Goal: Task Accomplishment & Management: Complete application form

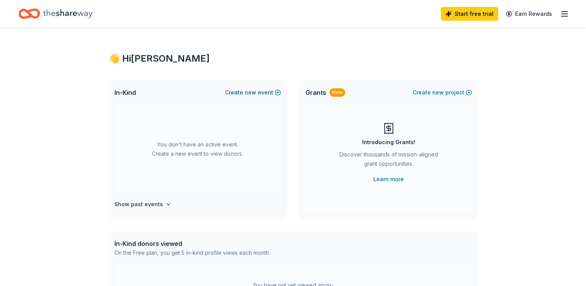
click at [266, 89] on button "Create new event" at bounding box center [253, 92] width 56 height 9
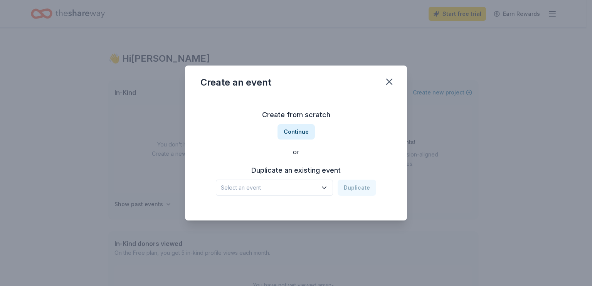
click at [322, 189] on icon "button" at bounding box center [324, 188] width 8 height 8
click at [280, 208] on div "Your Placeholder Event" at bounding box center [255, 208] width 63 height 9
click at [352, 187] on button "Duplicate" at bounding box center [356, 187] width 39 height 16
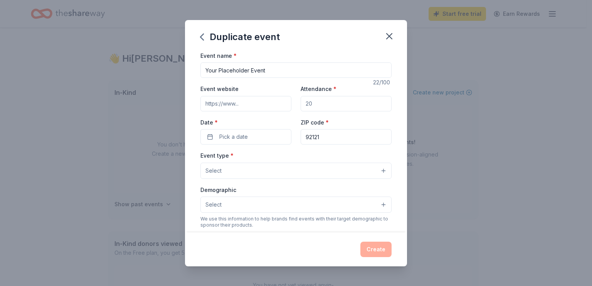
click at [274, 72] on input "Your Placeholder Event" at bounding box center [295, 69] width 191 height 15
type input "Open House"
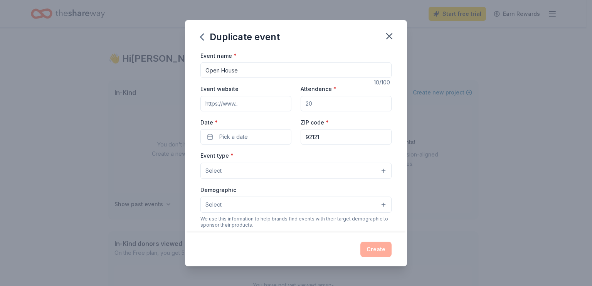
click at [350, 103] on input "Attendance *" at bounding box center [345, 103] width 91 height 15
drag, startPoint x: 327, startPoint y: 106, endPoint x: 302, endPoint y: 106, distance: 24.7
click at [303, 106] on input "Attendance *" at bounding box center [345, 103] width 91 height 15
type input "35"
click at [248, 140] on button "Pick a date" at bounding box center [245, 136] width 91 height 15
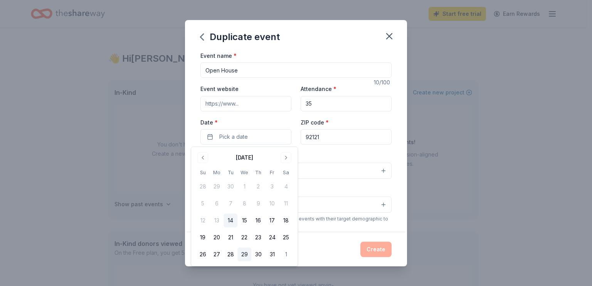
click at [242, 253] on button "29" at bounding box center [244, 254] width 14 height 14
click at [330, 141] on input "92121" at bounding box center [345, 136] width 91 height 15
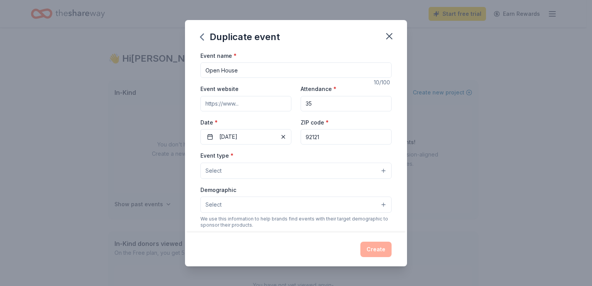
click at [330, 140] on input "92121" at bounding box center [345, 136] width 91 height 15
click at [330, 138] on input "92121" at bounding box center [345, 136] width 91 height 15
click at [324, 137] on input "92121" at bounding box center [345, 136] width 91 height 15
click at [324, 136] on input "92121" at bounding box center [345, 136] width 91 height 15
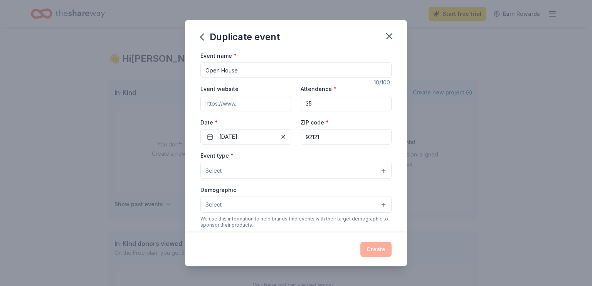
click at [324, 136] on input "92121" at bounding box center [345, 136] width 91 height 15
click at [324, 137] on input "92121" at bounding box center [345, 136] width 91 height 15
type input "91950"
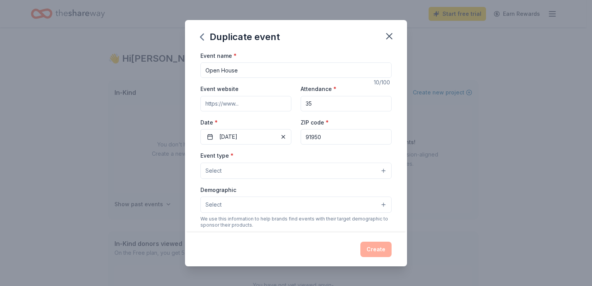
click at [274, 171] on button "Select" at bounding box center [295, 171] width 191 height 16
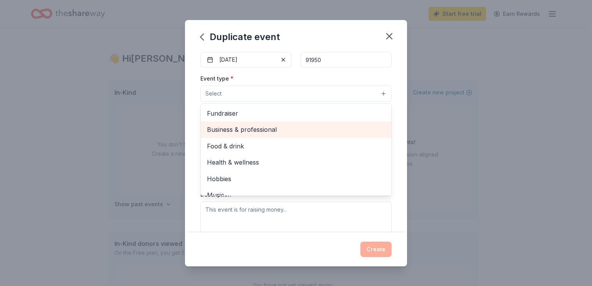
click at [267, 131] on span "Business & professional" at bounding box center [296, 129] width 178 height 10
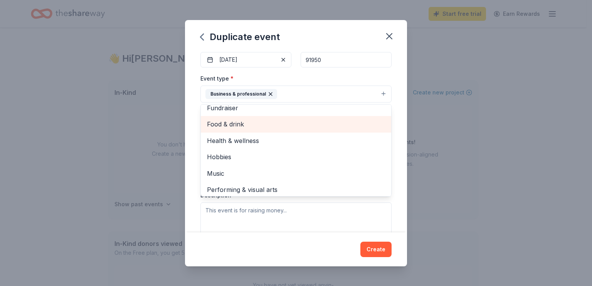
scroll to position [9, 0]
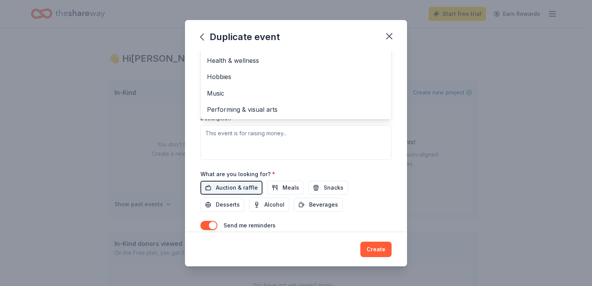
click at [369, 151] on div "Event type * Business & professional Fundraiser Food & drink Health & wellness …" at bounding box center [295, 78] width 191 height 163
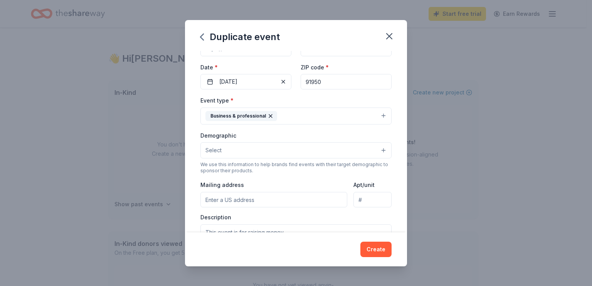
scroll to position [106, 0]
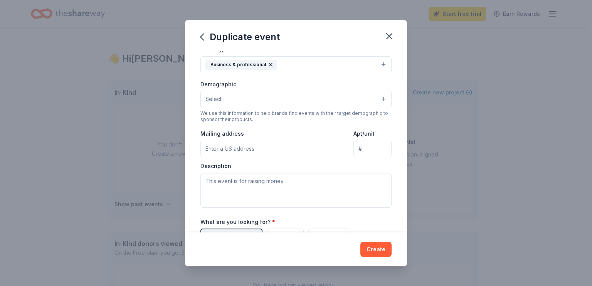
click at [269, 98] on button "Select" at bounding box center [295, 99] width 191 height 16
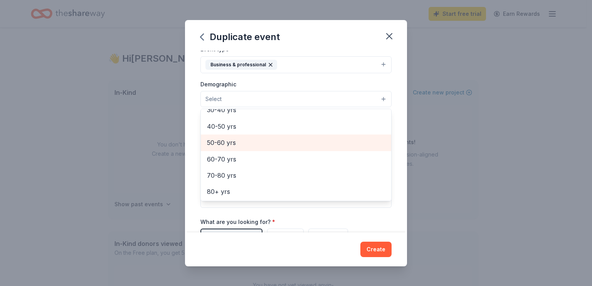
scroll to position [0, 0]
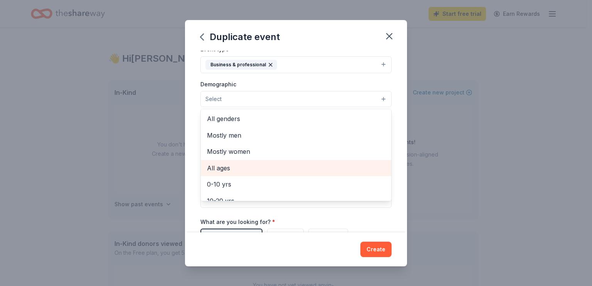
click at [220, 169] on span "All ages" at bounding box center [296, 168] width 178 height 10
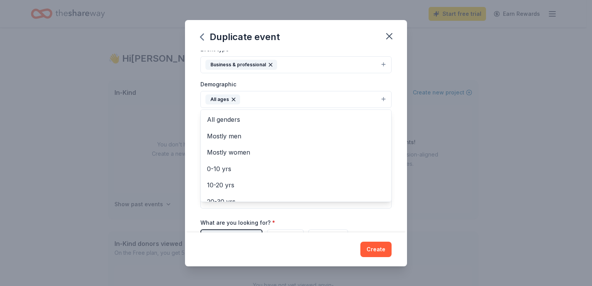
click at [391, 144] on div "Event name * Open House 10 /100 Event website Attendance * 35 Date * 10/29/2025…" at bounding box center [296, 141] width 222 height 181
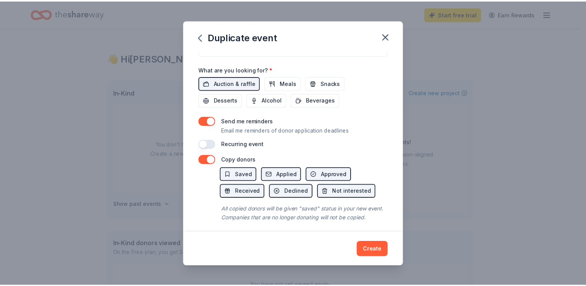
scroll to position [272, 0]
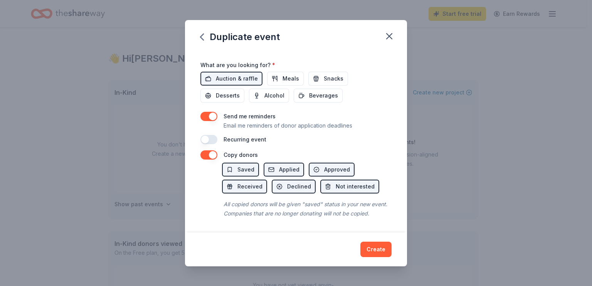
click at [387, 33] on icon "button" at bounding box center [389, 36] width 11 height 11
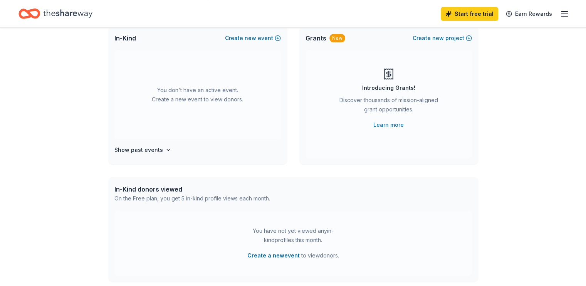
scroll to position [0, 0]
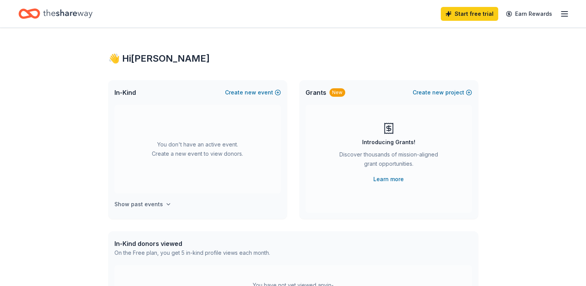
click at [126, 208] on h4 "Show past events" at bounding box center [138, 204] width 49 height 9
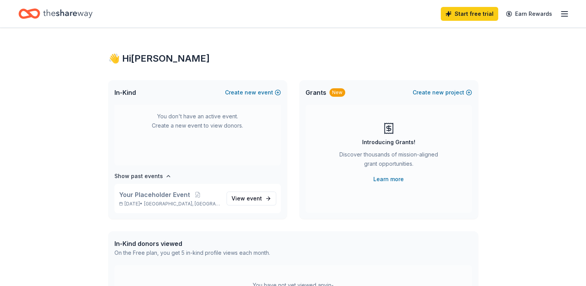
click at [125, 179] on h4 "Show past events" at bounding box center [138, 175] width 49 height 9
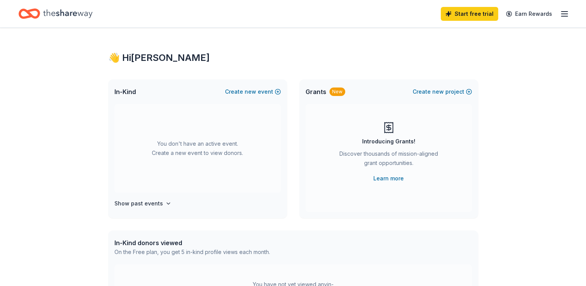
scroll to position [0, 0]
click at [561, 14] on line "button" at bounding box center [564, 14] width 6 height 0
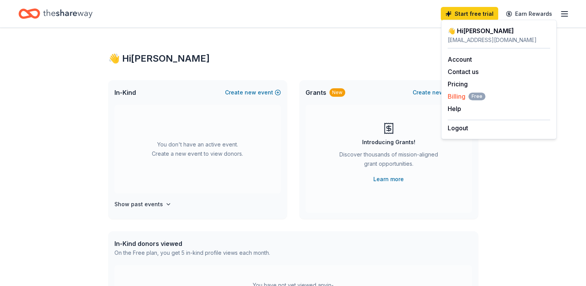
click at [456, 96] on span "Billing Free" at bounding box center [467, 96] width 38 height 9
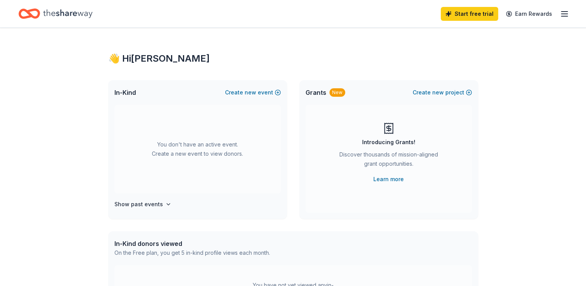
click at [560, 12] on icon "button" at bounding box center [564, 13] width 9 height 9
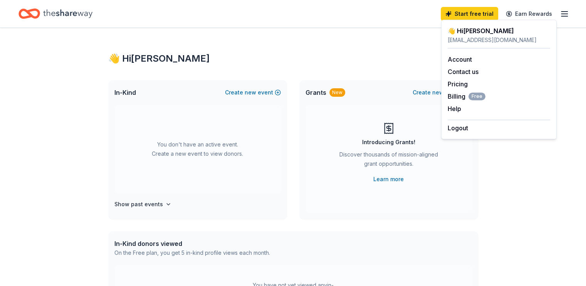
click at [394, 23] on div "Start free trial Earn Rewards" at bounding box center [293, 13] width 586 height 27
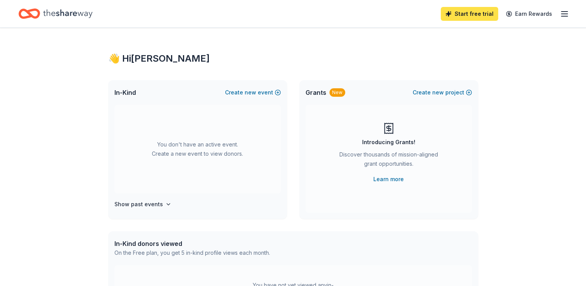
click at [454, 13] on link "Start free trial" at bounding box center [469, 14] width 57 height 14
click at [456, 14] on link "Start free trial" at bounding box center [469, 14] width 57 height 14
click at [453, 13] on link "Start free trial" at bounding box center [469, 14] width 57 height 14
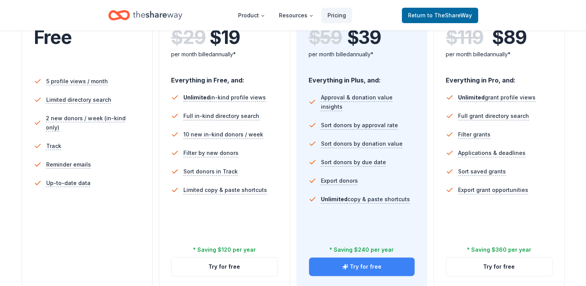
scroll to position [308, 0]
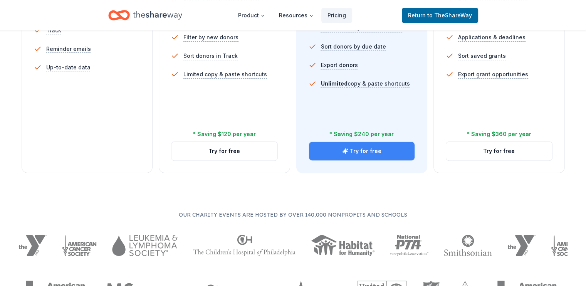
click at [368, 142] on button "Try for free" at bounding box center [362, 151] width 106 height 18
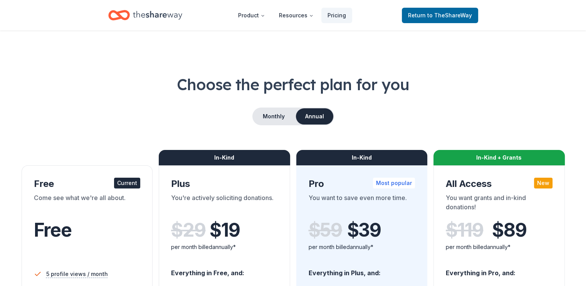
click at [159, 15] on icon "Home" at bounding box center [157, 15] width 49 height 16
click at [435, 14] on span "to TheShareWay" at bounding box center [449, 15] width 45 height 7
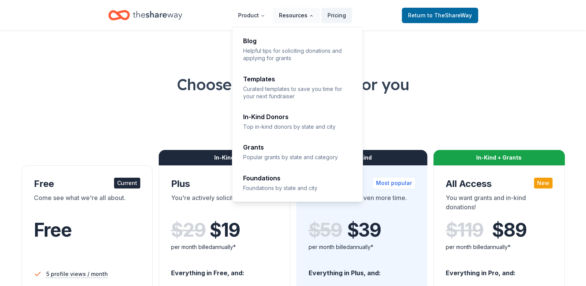
click at [302, 15] on button "Resources" at bounding box center [296, 15] width 47 height 15
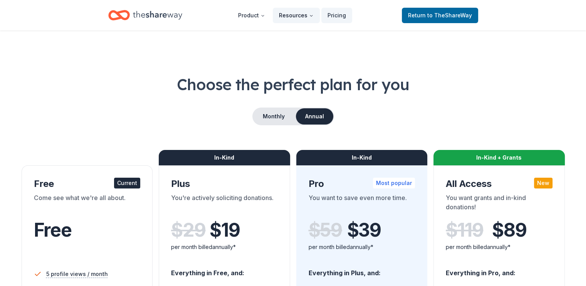
click at [308, 12] on button "Resources" at bounding box center [296, 15] width 47 height 15
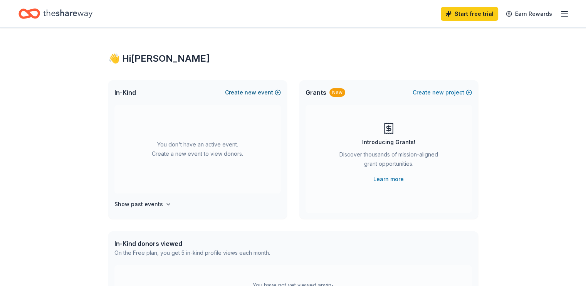
click at [266, 89] on button "Create new event" at bounding box center [253, 92] width 56 height 9
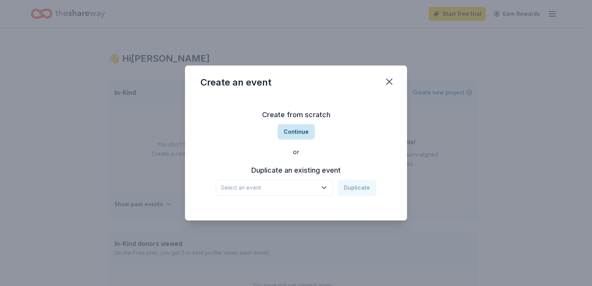
click at [300, 132] on button "Continue" at bounding box center [295, 131] width 37 height 15
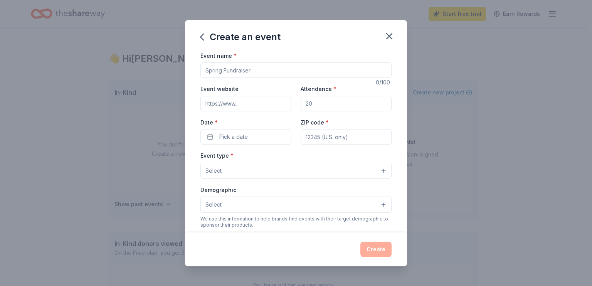
click at [277, 74] on input "Event name *" at bounding box center [295, 69] width 191 height 15
click at [276, 74] on input "Event name *" at bounding box center [295, 69] width 191 height 15
type input "E"
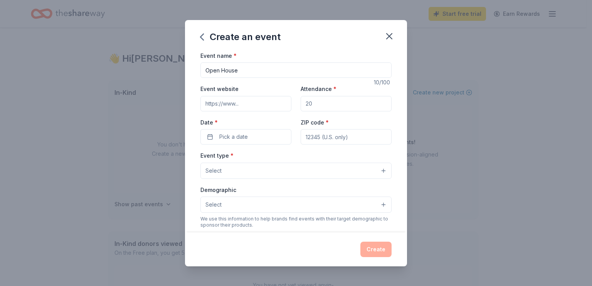
type input "Open House"
drag, startPoint x: 316, startPoint y: 106, endPoint x: 293, endPoint y: 104, distance: 22.4
click at [295, 106] on div "Event website Attendance * Date * Pick a date ZIP code *" at bounding box center [295, 114] width 191 height 60
type input "40"
click at [287, 118] on div "Date * Pick a date" at bounding box center [245, 130] width 91 height 27
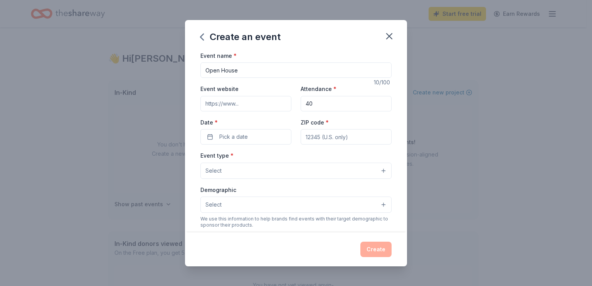
click at [320, 136] on input "ZIP code *" at bounding box center [345, 136] width 91 height 15
type input "91950"
click at [274, 133] on button "Pick a date" at bounding box center [245, 136] width 91 height 15
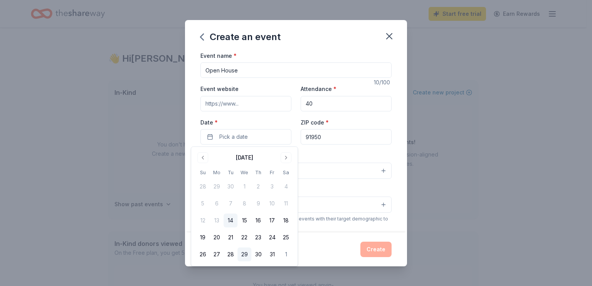
click at [245, 253] on button "29" at bounding box center [244, 254] width 14 height 14
click at [331, 108] on input "40" at bounding box center [345, 103] width 91 height 15
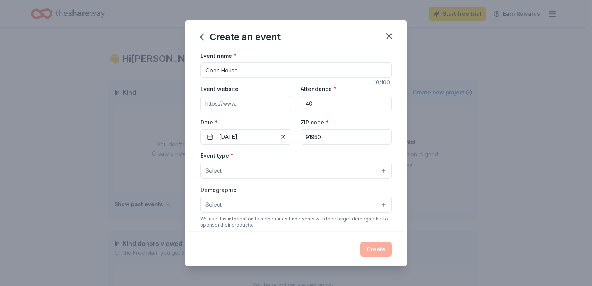
click at [329, 106] on input "40" at bounding box center [345, 103] width 91 height 15
type input "45"
click at [251, 102] on input "Event website" at bounding box center [245, 103] width 91 height 15
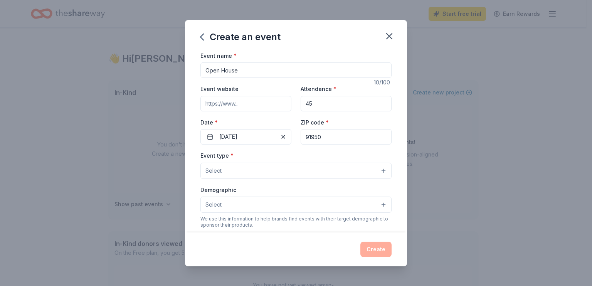
click at [254, 172] on button "Select" at bounding box center [295, 171] width 191 height 16
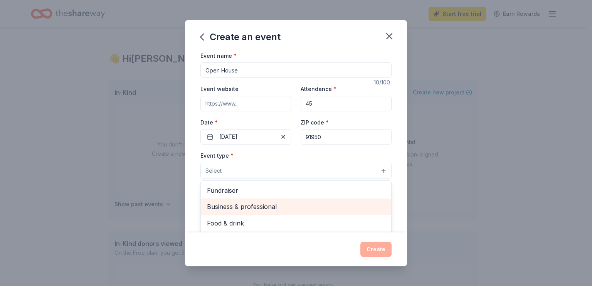
click at [246, 206] on span "Business & professional" at bounding box center [296, 206] width 178 height 10
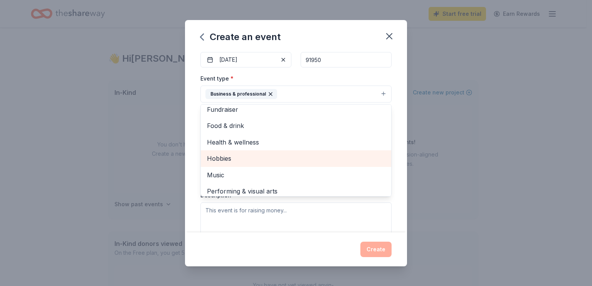
scroll to position [9, 0]
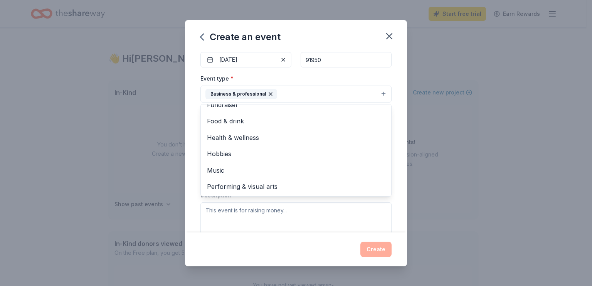
click at [187, 153] on div "Event name * Open House 10 /100 Event website Attendance * 45 Date * 10/29/2025…" at bounding box center [296, 141] width 222 height 181
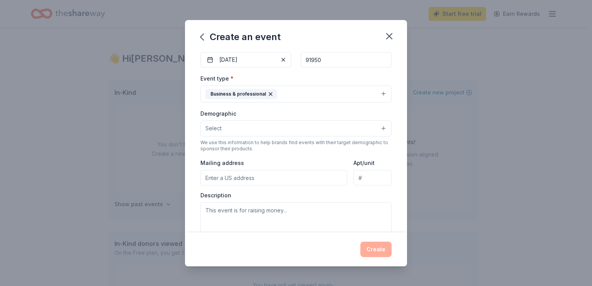
click at [340, 123] on button "Select" at bounding box center [295, 128] width 191 height 16
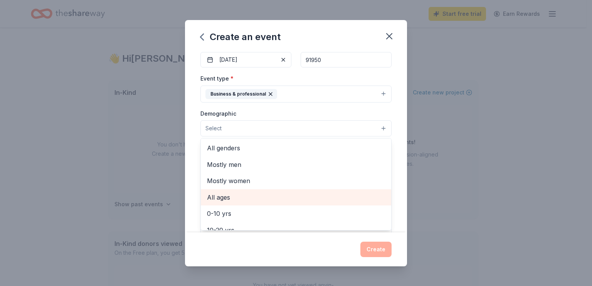
click at [224, 195] on span "All ages" at bounding box center [296, 197] width 178 height 10
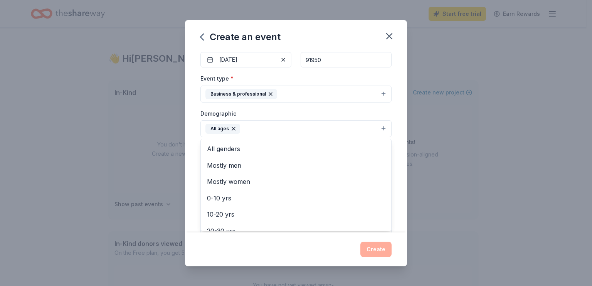
click at [194, 171] on div "Event name * Open House 10 /100 Event website Attendance * 45 Date * 10/29/2025…" at bounding box center [296, 141] width 222 height 181
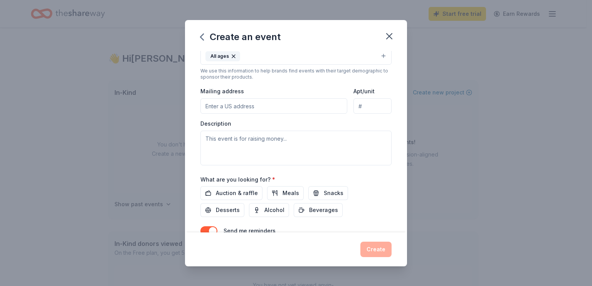
scroll to position [188, 0]
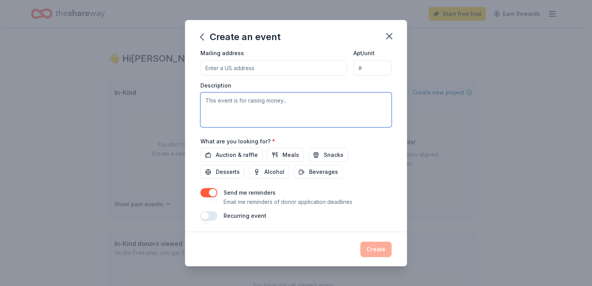
click at [225, 105] on textarea at bounding box center [295, 109] width 191 height 35
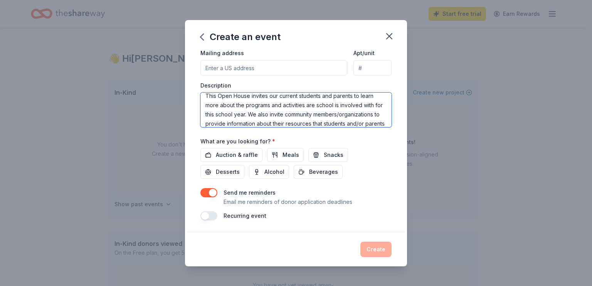
scroll to position [32, 0]
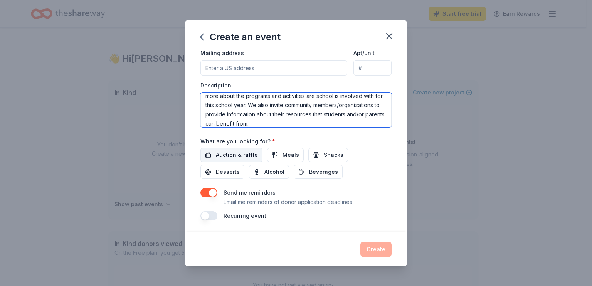
type textarea "We are hosting our Open House event for our Plaza Bonita and Bonita resource ce…"
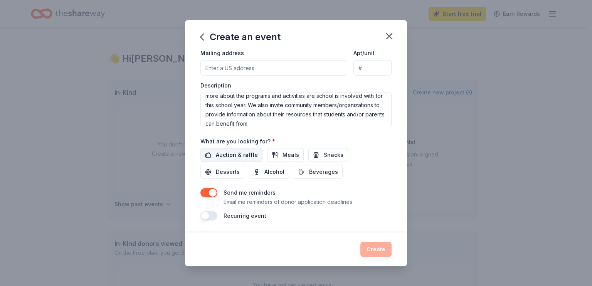
click at [240, 154] on span "Auction & raffle" at bounding box center [237, 154] width 42 height 9
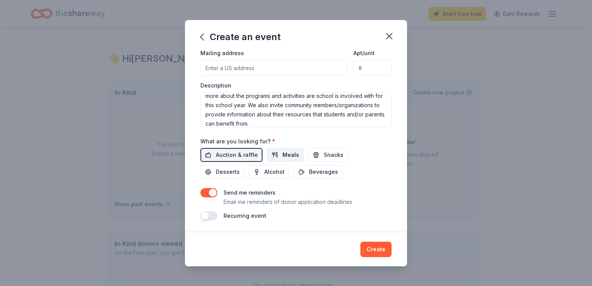
click at [287, 154] on span "Meals" at bounding box center [290, 154] width 17 height 9
click at [315, 175] on span "Beverages" at bounding box center [323, 171] width 29 height 9
click at [226, 170] on span "Desserts" at bounding box center [228, 171] width 24 height 9
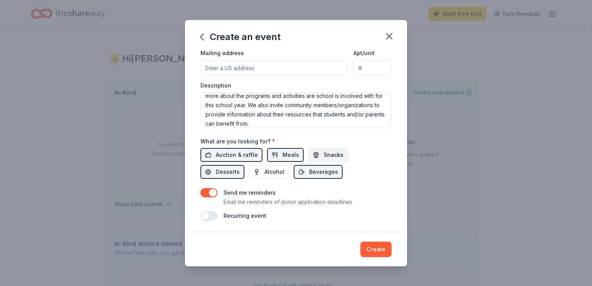
click at [328, 160] on button "Snacks" at bounding box center [328, 155] width 40 height 14
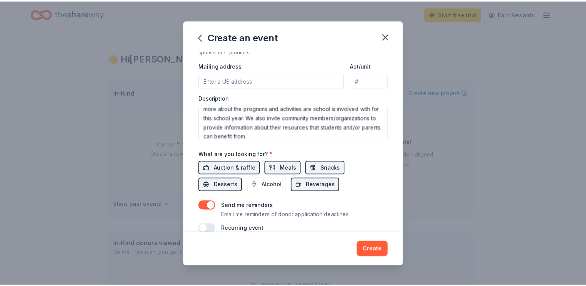
scroll to position [188, 0]
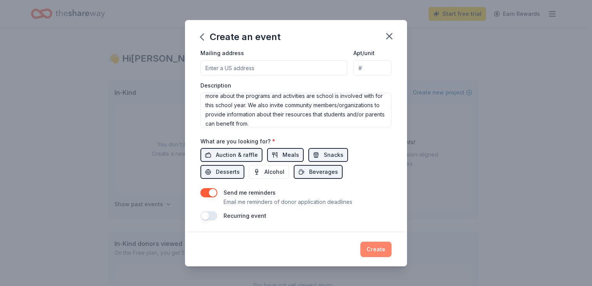
click at [379, 248] on button "Create" at bounding box center [375, 248] width 31 height 15
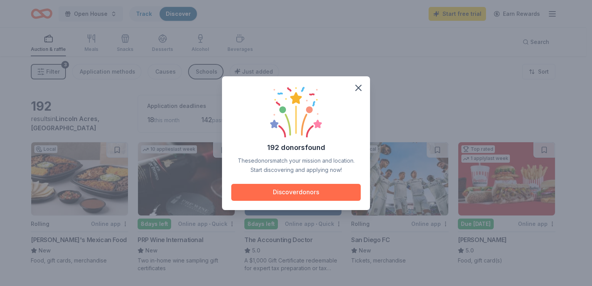
click at [302, 189] on button "Discover donors" at bounding box center [295, 192] width 129 height 17
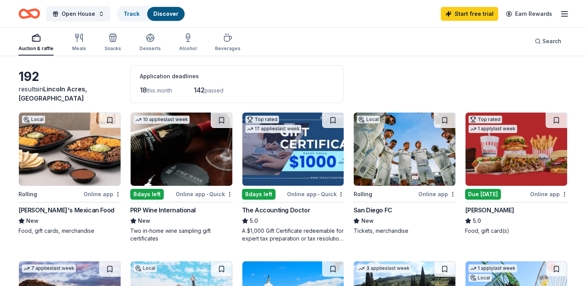
scroll to position [77, 0]
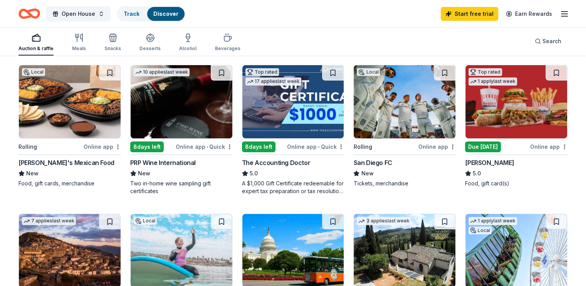
click at [115, 146] on div "Online app" at bounding box center [102, 147] width 37 height 10
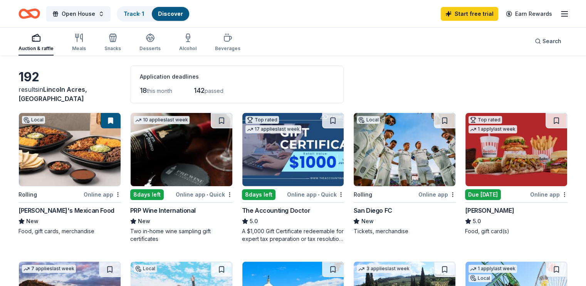
scroll to position [0, 0]
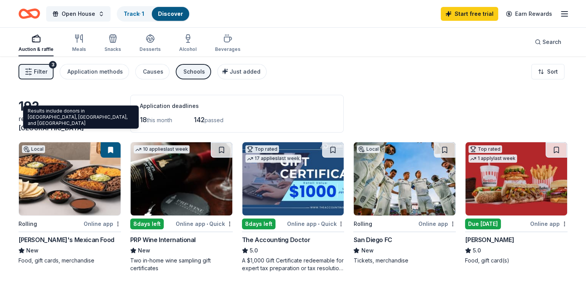
click at [78, 126] on span "Lincoln Acres, CA" at bounding box center [52, 123] width 69 height 17
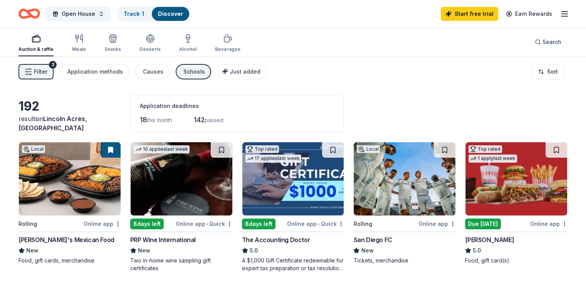
click at [45, 114] on div "192" at bounding box center [69, 106] width 102 height 15
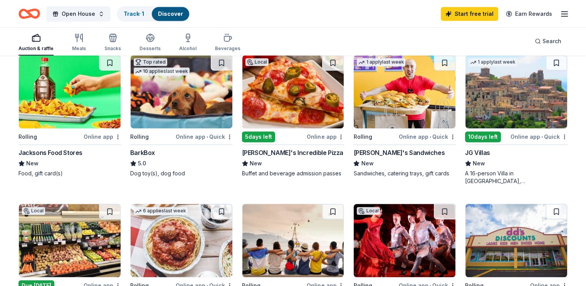
scroll to position [385, 0]
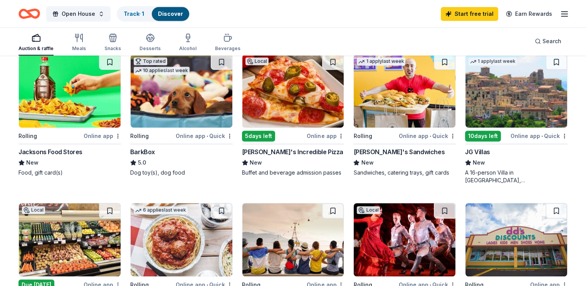
click at [189, 100] on img at bounding box center [182, 90] width 102 height 73
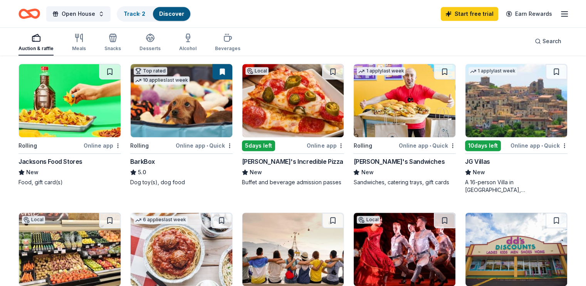
scroll to position [489, 0]
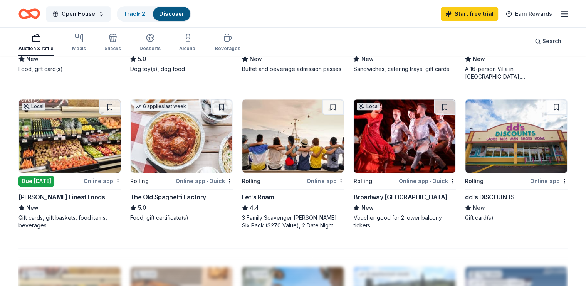
click at [390, 196] on div "Broadway San Diego" at bounding box center [400, 196] width 94 height 9
click at [304, 142] on img at bounding box center [293, 135] width 102 height 73
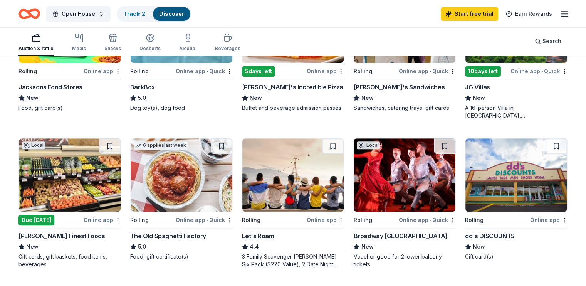
scroll to position [373, 0]
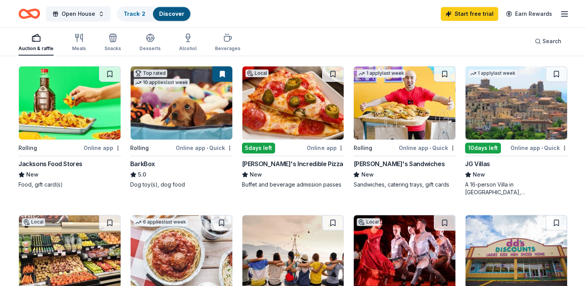
click at [503, 95] on img at bounding box center [516, 102] width 102 height 73
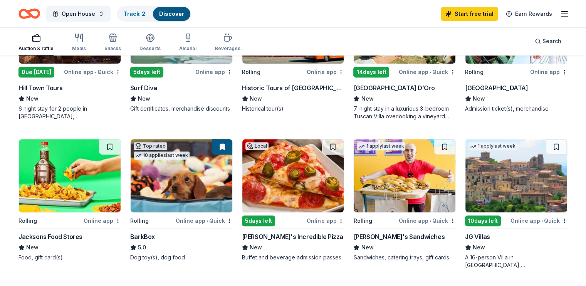
scroll to position [219, 0]
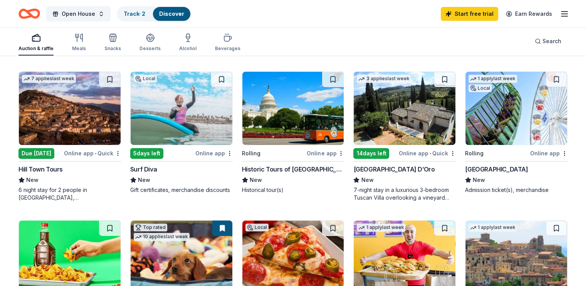
click at [504, 115] on img at bounding box center [516, 108] width 102 height 73
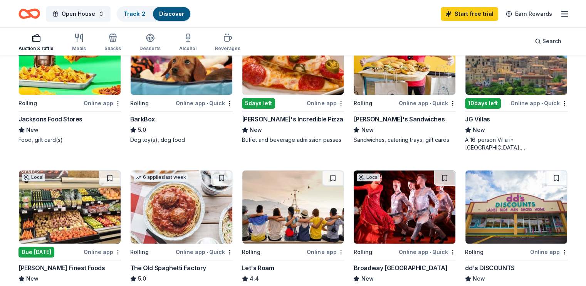
scroll to position [450, 0]
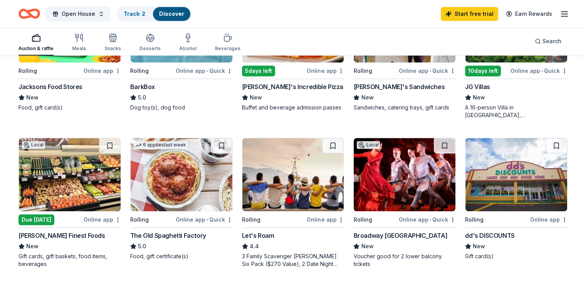
click at [175, 177] on img at bounding box center [182, 174] width 102 height 73
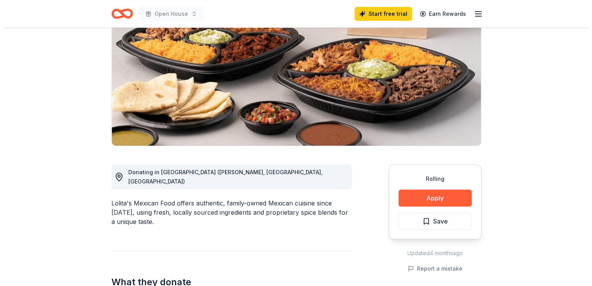
scroll to position [154, 0]
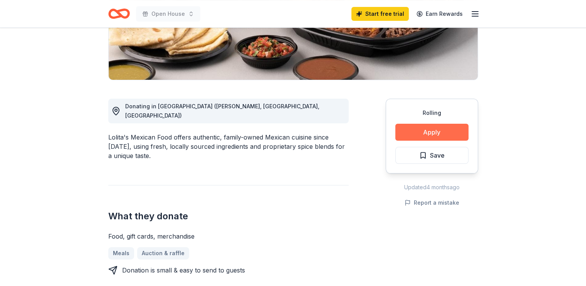
click at [444, 132] on button "Apply" at bounding box center [431, 132] width 73 height 17
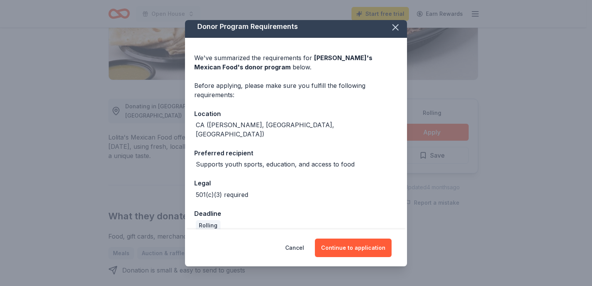
scroll to position [5, 0]
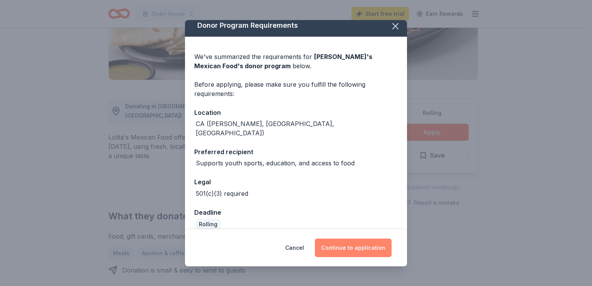
click at [356, 245] on button "Continue to application" at bounding box center [353, 247] width 77 height 18
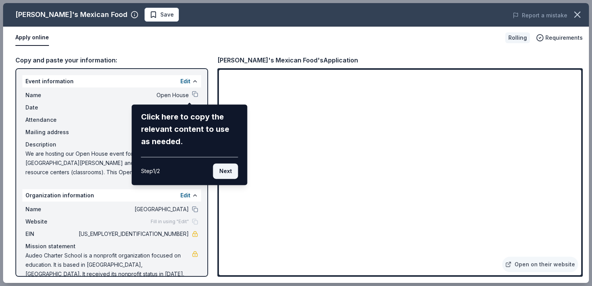
click at [228, 169] on button "Next" at bounding box center [225, 170] width 25 height 15
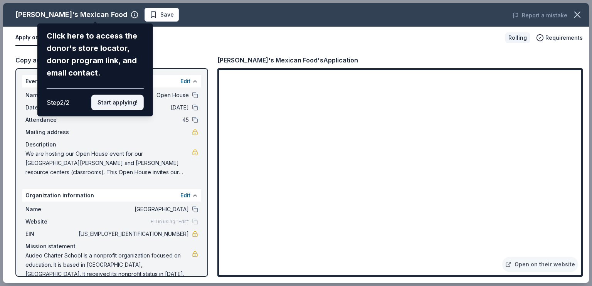
click at [128, 99] on button "Start applying!" at bounding box center [117, 102] width 52 height 15
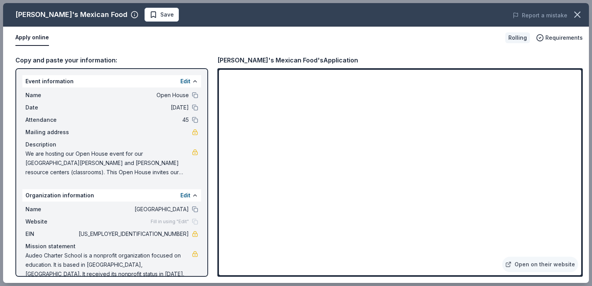
click at [53, 79] on div "Lolita's Mexican Food Save Report a mistake Apply online Rolling Requirements C…" at bounding box center [295, 143] width 585 height 280
click at [155, 92] on span "Open House" at bounding box center [133, 95] width 112 height 9
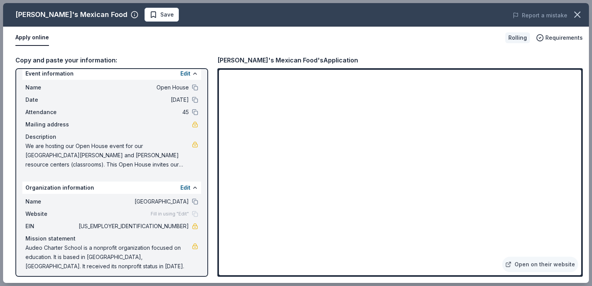
scroll to position [11, 0]
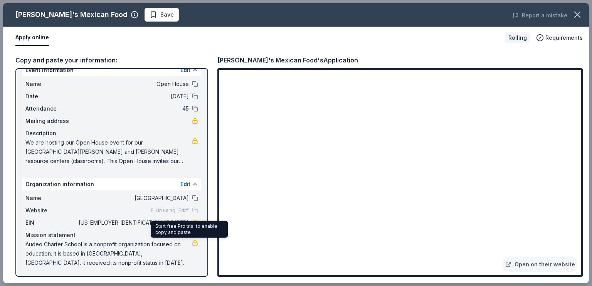
click at [192, 241] on link at bounding box center [195, 243] width 6 height 6
drag, startPoint x: 69, startPoint y: 262, endPoint x: 22, endPoint y: 239, distance: 52.7
click at [22, 239] on div "Name Audeo Charter School Website Fill in using "Edit" EIN 68-0463603 Mission s…" at bounding box center [111, 230] width 179 height 80
drag, startPoint x: 25, startPoint y: 241, endPoint x: 47, endPoint y: 254, distance: 24.9
click at [47, 254] on div "Name Audeo Charter School Website Fill in using "Edit" EIN 68-0463603 Mission s…" at bounding box center [111, 230] width 179 height 80
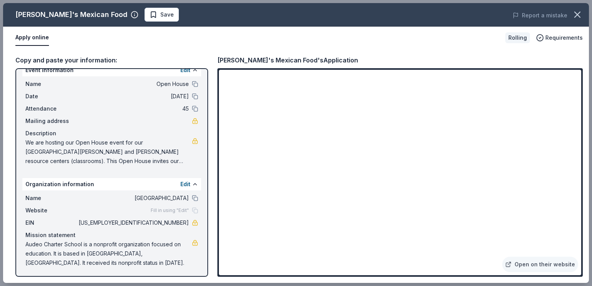
click at [50, 253] on span "Audeo Charter School is a nonprofit organization focused on education. It is ba…" at bounding box center [108, 254] width 166 height 28
click at [67, 257] on span "Audeo Charter School is a nonprofit organization focused on education. It is ba…" at bounding box center [108, 254] width 166 height 28
click at [72, 259] on span "Audeo Charter School is a nonprofit organization focused on education. It is ba…" at bounding box center [108, 254] width 166 height 28
click at [83, 259] on span "Audeo Charter School is a nonprofit organization focused on education. It is ba…" at bounding box center [108, 254] width 166 height 28
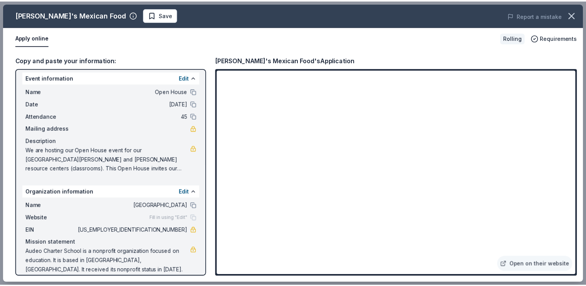
scroll to position [0, 0]
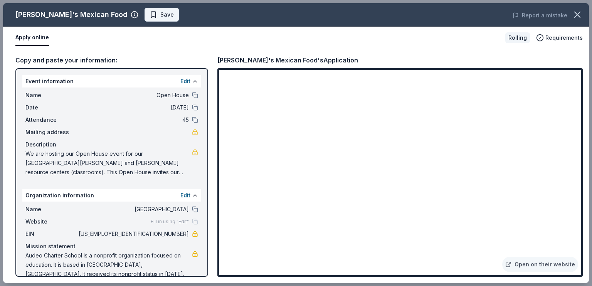
click at [149, 14] on span "Save" at bounding box center [161, 14] width 24 height 9
click at [576, 12] on icon "button" at bounding box center [577, 14] width 11 height 11
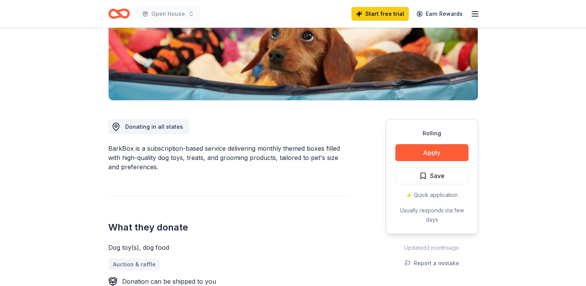
scroll to position [231, 0]
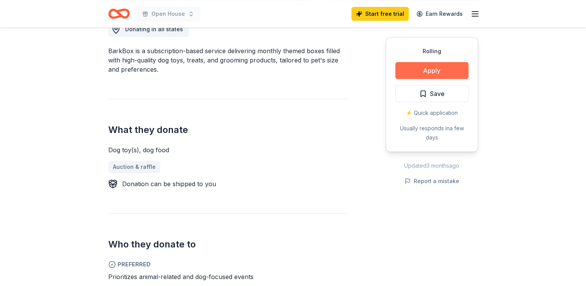
click at [433, 69] on button "Apply" at bounding box center [431, 70] width 73 height 17
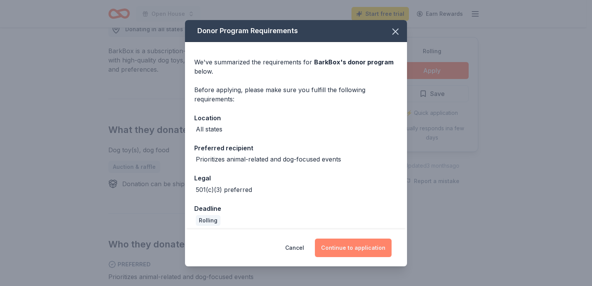
click at [364, 249] on button "Continue to application" at bounding box center [353, 247] width 77 height 18
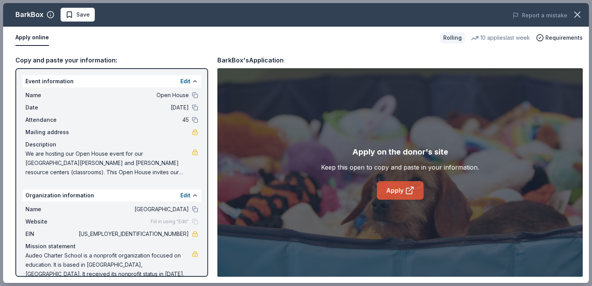
click at [392, 190] on link "Apply" at bounding box center [400, 190] width 47 height 18
click at [82, 12] on span "Save" at bounding box center [82, 14] width 13 height 9
click at [574, 15] on icon "button" at bounding box center [577, 14] width 11 height 11
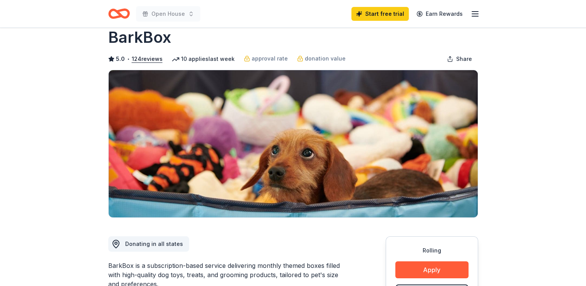
scroll to position [0, 0]
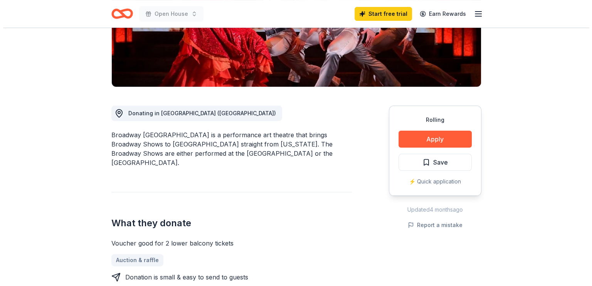
scroll to position [154, 0]
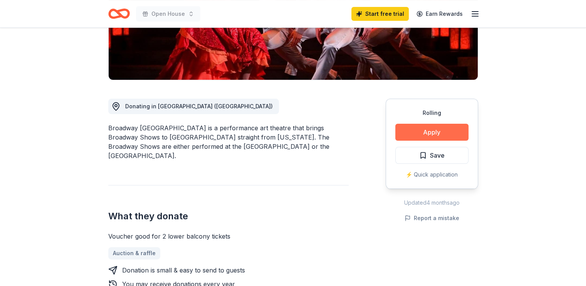
click at [438, 134] on button "Apply" at bounding box center [431, 132] width 73 height 17
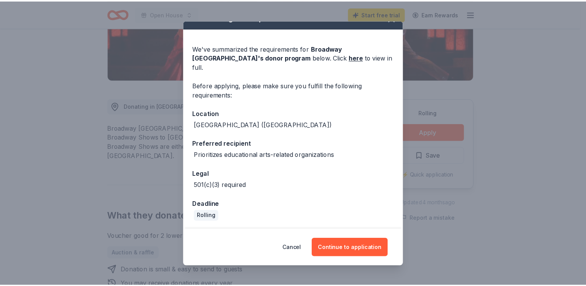
scroll to position [35, 0]
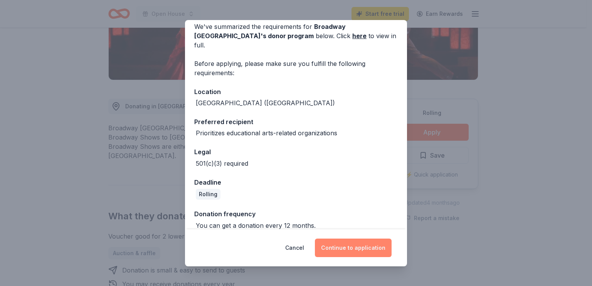
click at [359, 247] on button "Continue to application" at bounding box center [353, 247] width 77 height 18
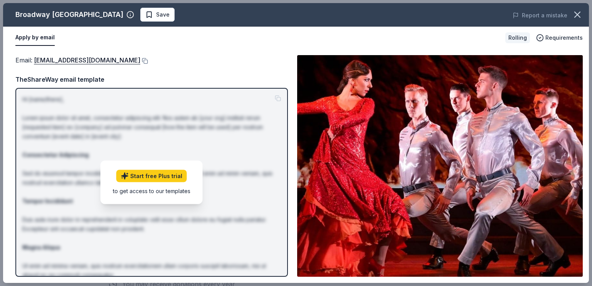
click at [25, 37] on button "Apply by email" at bounding box center [34, 38] width 39 height 16
click at [70, 61] on link "info@BroadwaySD.com" at bounding box center [87, 60] width 106 height 10
click at [563, 41] on span "Requirements" at bounding box center [563, 37] width 37 height 9
click at [580, 14] on icon "button" at bounding box center [577, 14] width 11 height 11
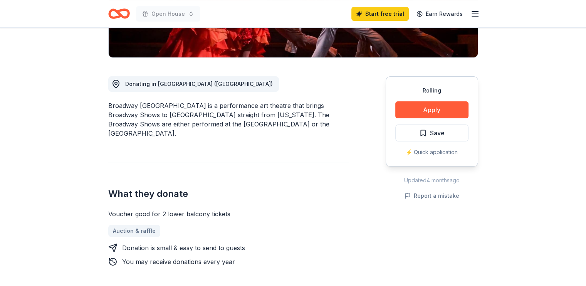
scroll to position [116, 0]
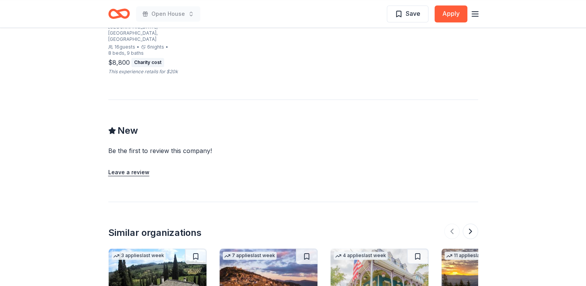
scroll to position [539, 0]
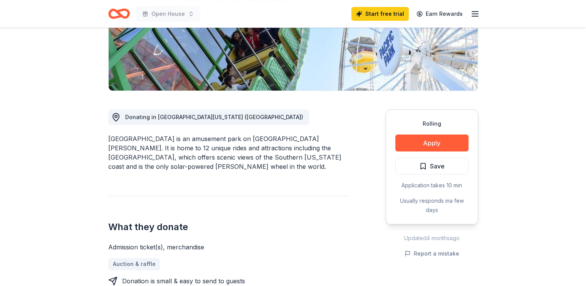
scroll to position [193, 0]
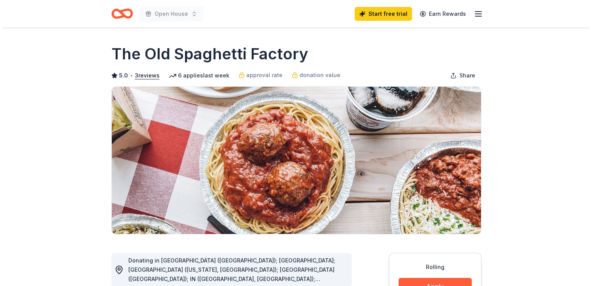
scroll to position [77, 0]
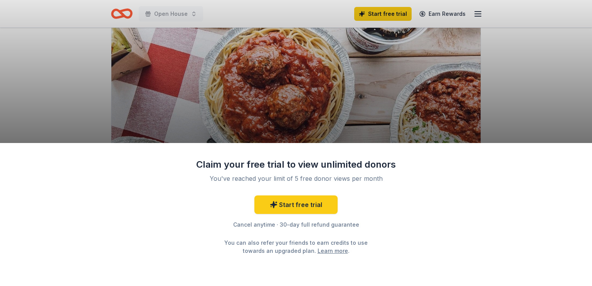
click at [261, 221] on div "Cancel anytime · 30-day full refund guarantee" at bounding box center [296, 224] width 200 height 9
click at [446, 81] on div "Claim your free trial to view unlimited donors You've reached your limit of 5 f…" at bounding box center [296, 143] width 592 height 286
click at [252, 97] on div "Claim your free trial to view unlimited donors You've reached your limit of 5 f…" at bounding box center [296, 143] width 592 height 286
click at [423, 22] on div "Claim your free trial to view unlimited donors You've reached your limit of 5 f…" at bounding box center [296, 143] width 592 height 286
click at [426, 20] on div "Claim your free trial to view unlimited donors You've reached your limit of 5 f…" at bounding box center [296, 143] width 592 height 286
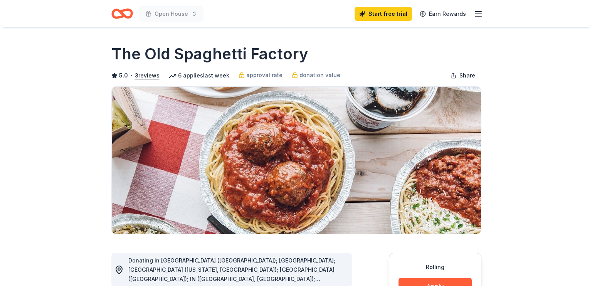
scroll to position [77, 0]
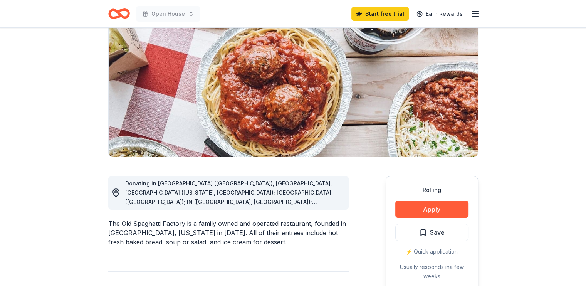
click at [431, 219] on div "Rolling Apply Save ⚡️ Quick application Usually responds in a few weeks" at bounding box center [432, 233] width 92 height 115
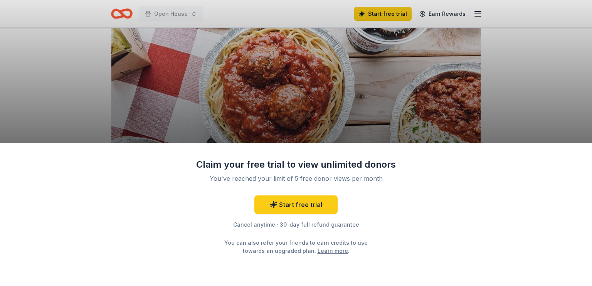
click at [428, 211] on div "Claim your free trial to view unlimited donors You've reached your limit of 5 f…" at bounding box center [296, 214] width 592 height 143
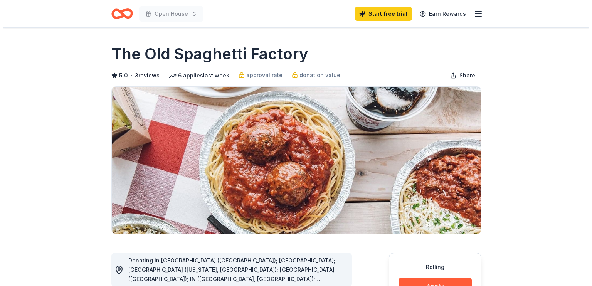
scroll to position [77, 0]
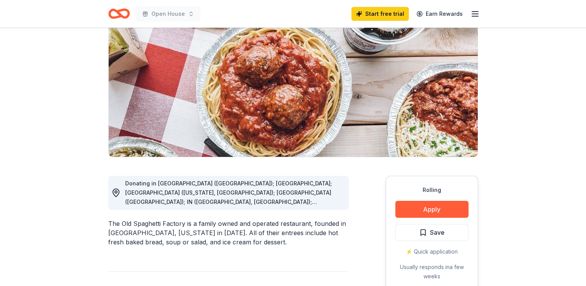
click at [444, 220] on div "Rolling Apply Save ⚡️ Quick application Usually responds in a few weeks" at bounding box center [432, 233] width 92 height 115
click at [444, 215] on button "Apply" at bounding box center [431, 209] width 73 height 17
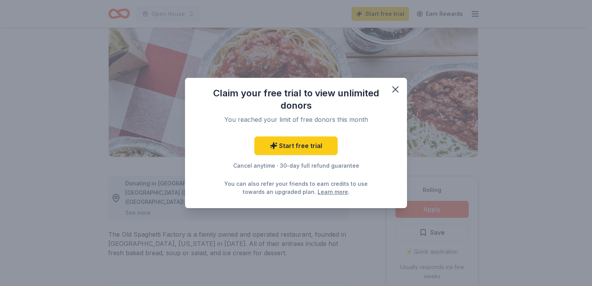
scroll to position [0, 0]
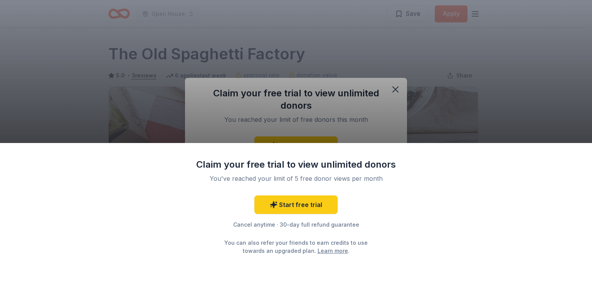
click at [397, 84] on div "Claim your free trial to view unlimited donors You've reached your limit of 5 f…" at bounding box center [296, 143] width 592 height 286
